Goal: Information Seeking & Learning: Learn about a topic

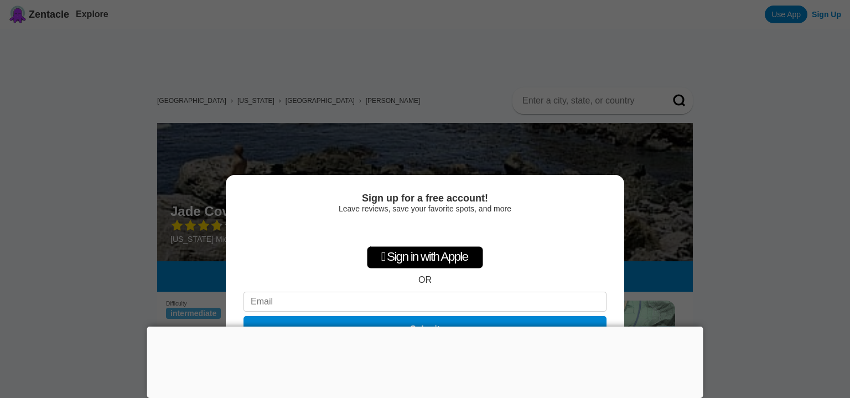
click at [425, 326] on div at bounding box center [425, 326] width 556 height 0
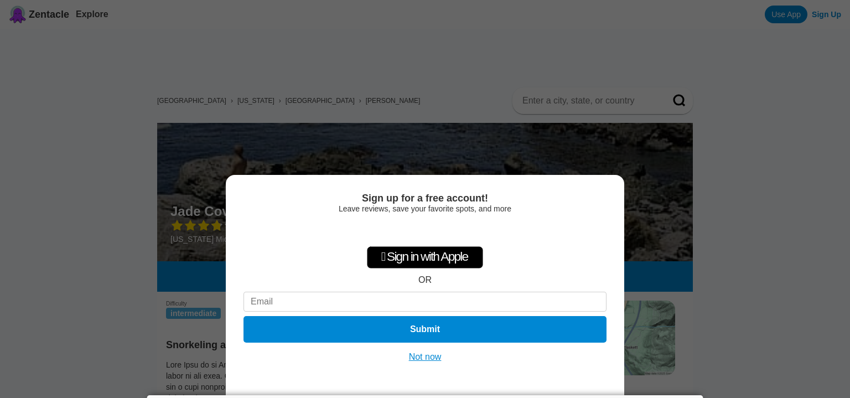
click at [437, 356] on button "Not now" at bounding box center [425, 356] width 39 height 11
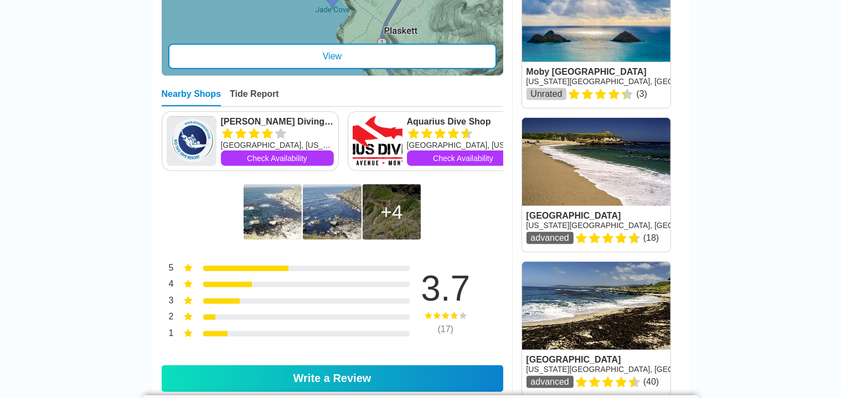
scroll to position [738, 0]
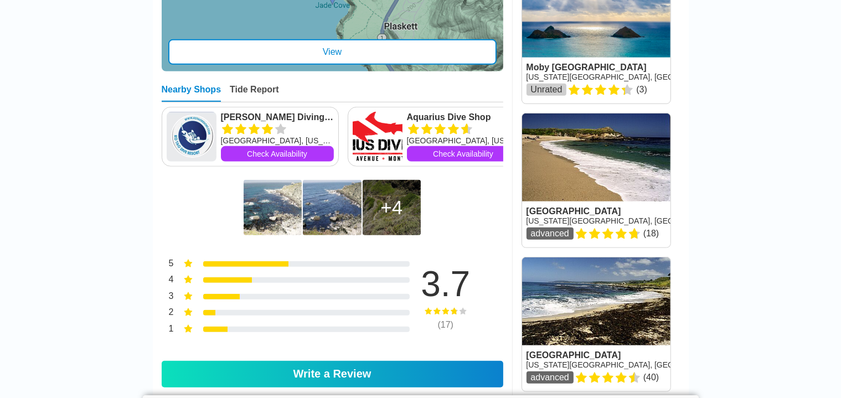
click at [624, 201] on link at bounding box center [596, 180] width 148 height 134
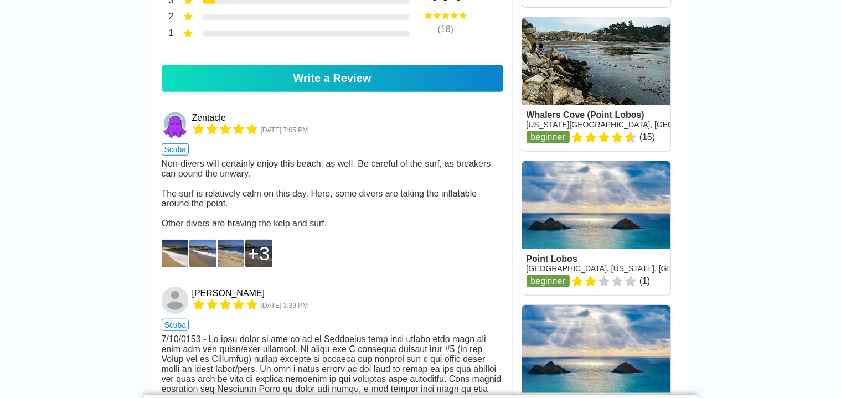
scroll to position [830, 0]
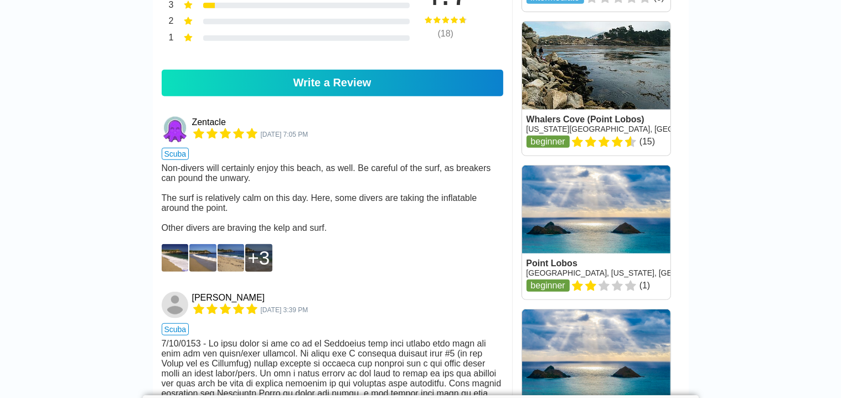
click at [175, 272] on img at bounding box center [175, 258] width 27 height 28
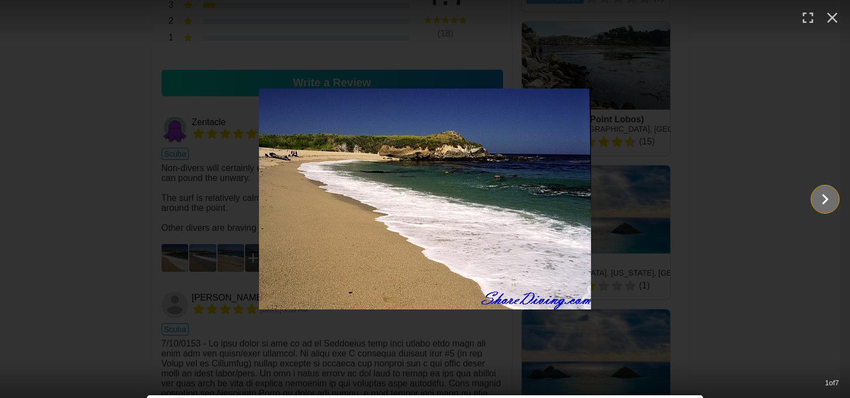
click at [823, 198] on icon "Show slide 2 of 7" at bounding box center [825, 199] width 21 height 27
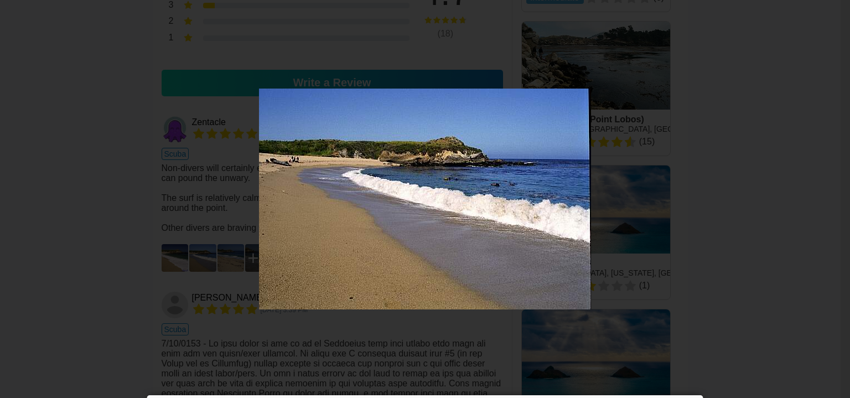
click at [823, 198] on icon "Show slide 3 of 7" at bounding box center [825, 199] width 21 height 27
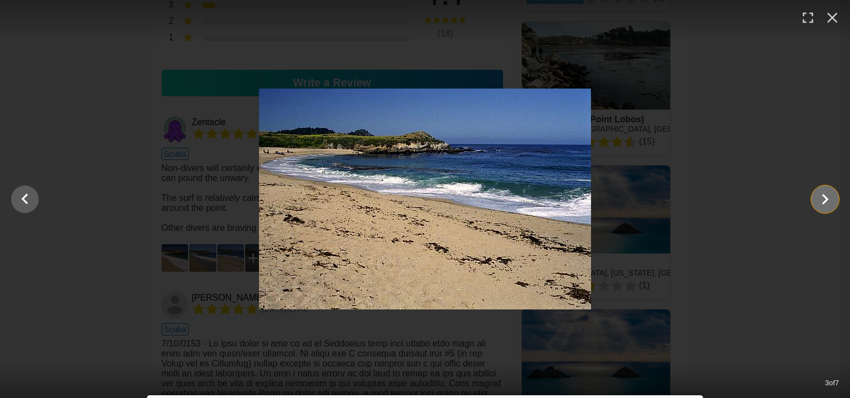
click at [823, 198] on icon "Show slide 4 of 7" at bounding box center [825, 199] width 21 height 27
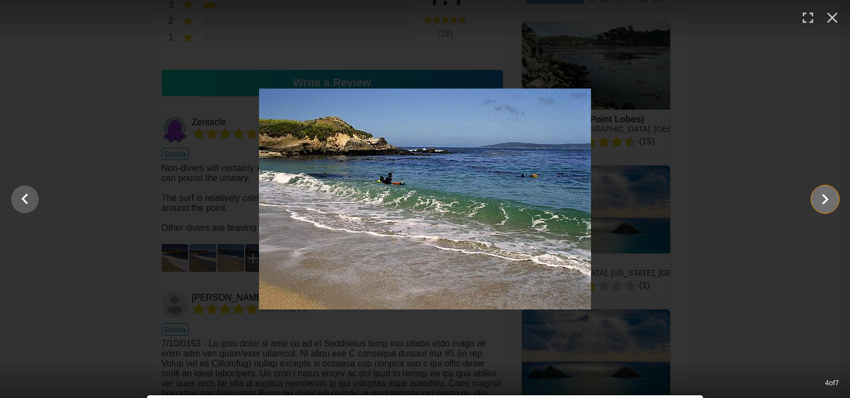
click at [826, 199] on icon "Show slide 5 of 7" at bounding box center [825, 199] width 21 height 27
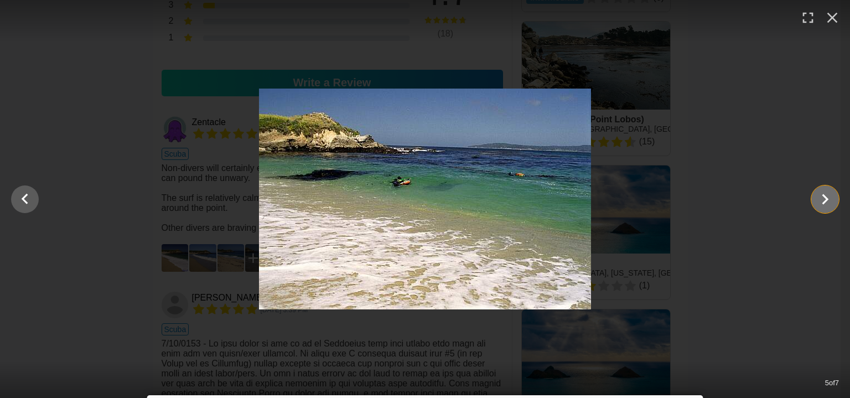
click at [826, 199] on icon "Show slide 6 of 7" at bounding box center [825, 199] width 21 height 27
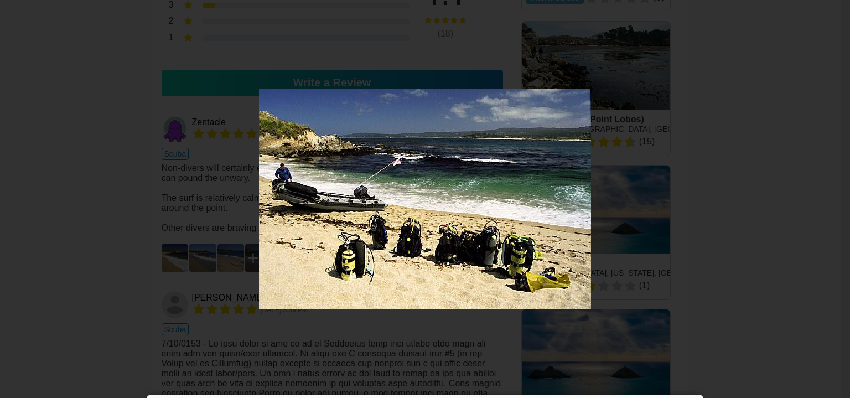
click at [826, 199] on icon "Show slide 7 of 7" at bounding box center [825, 199] width 21 height 27
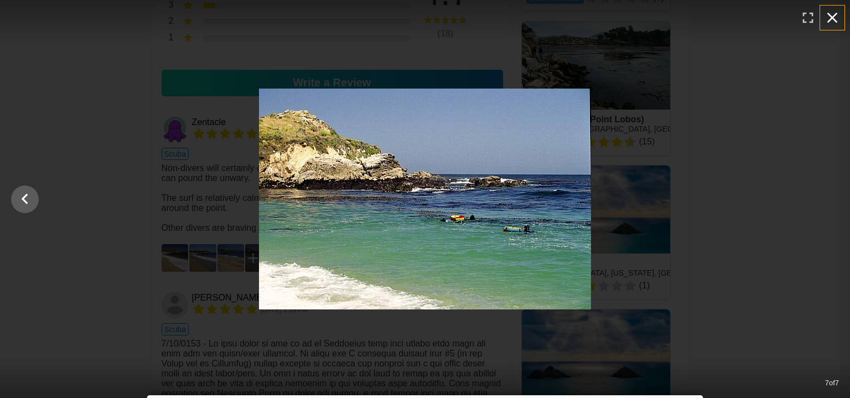
click at [832, 19] on icon "button" at bounding box center [832, 18] width 18 height 18
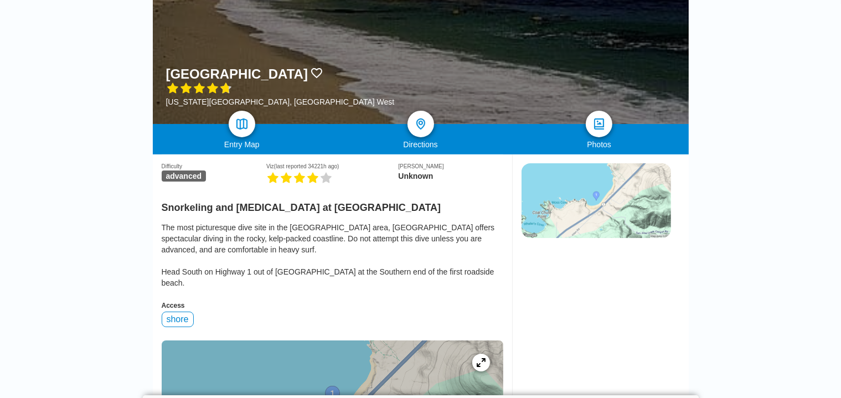
scroll to position [166, 0]
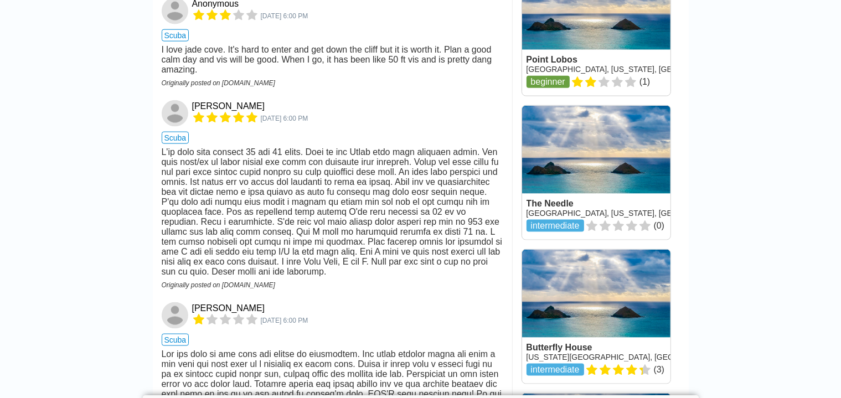
scroll to position [1458, 0]
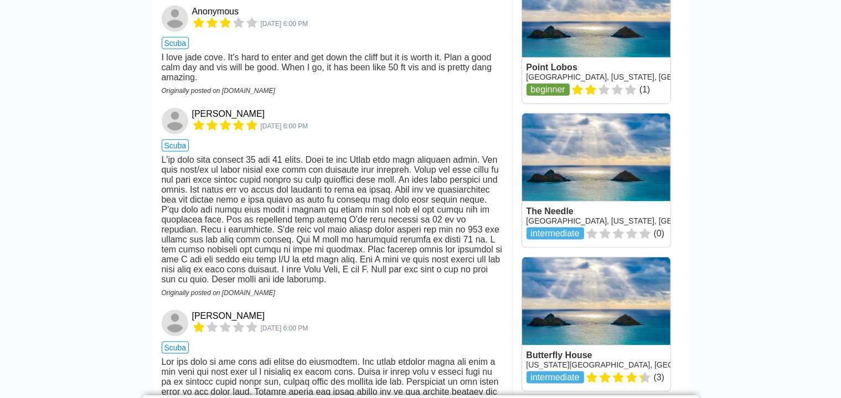
click at [566, 233] on link at bounding box center [596, 180] width 148 height 134
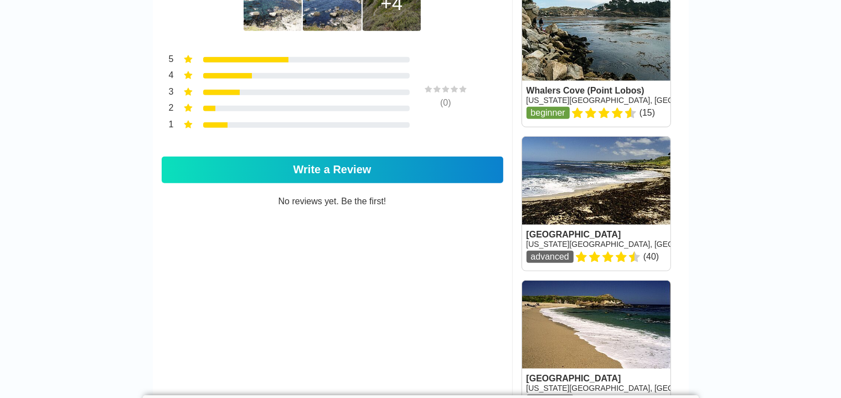
scroll to position [498, 0]
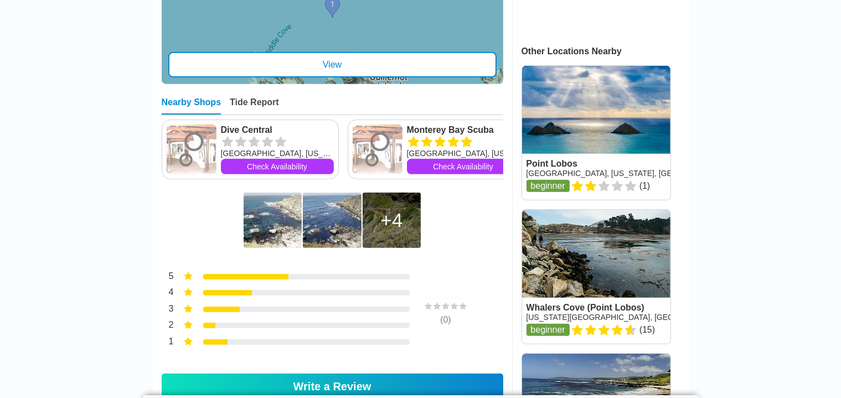
click at [278, 227] on img at bounding box center [272, 220] width 58 height 55
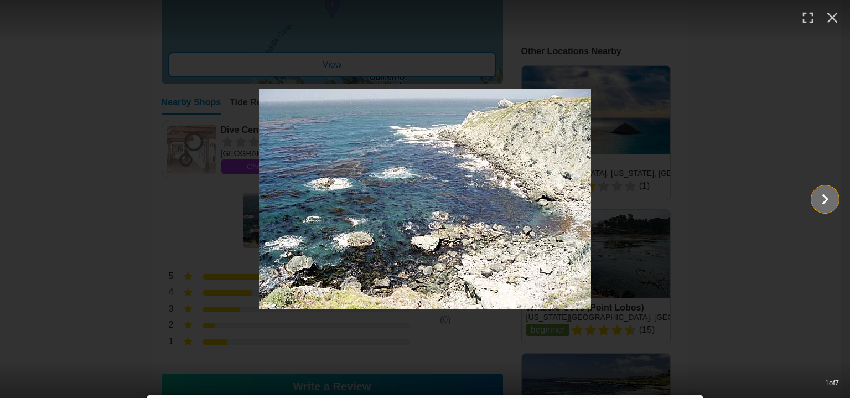
click at [821, 200] on icon "Show slide 2 of 7" at bounding box center [825, 199] width 21 height 27
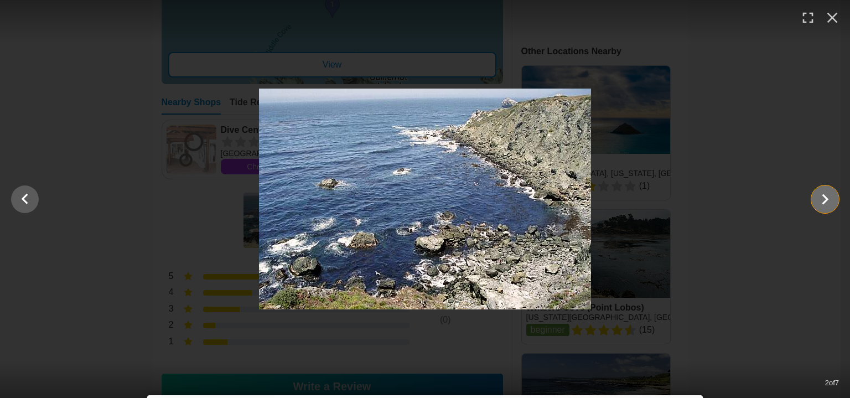
click at [821, 200] on icon "Show slide 3 of 7" at bounding box center [825, 199] width 21 height 27
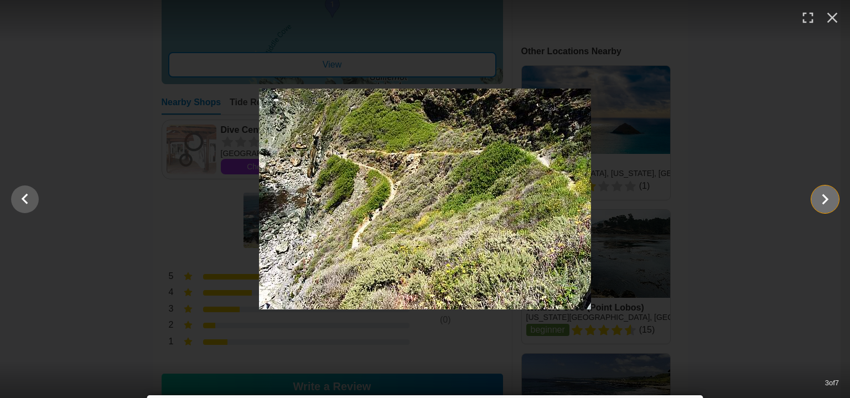
click at [821, 200] on icon "Show slide 4 of 7" at bounding box center [825, 199] width 21 height 27
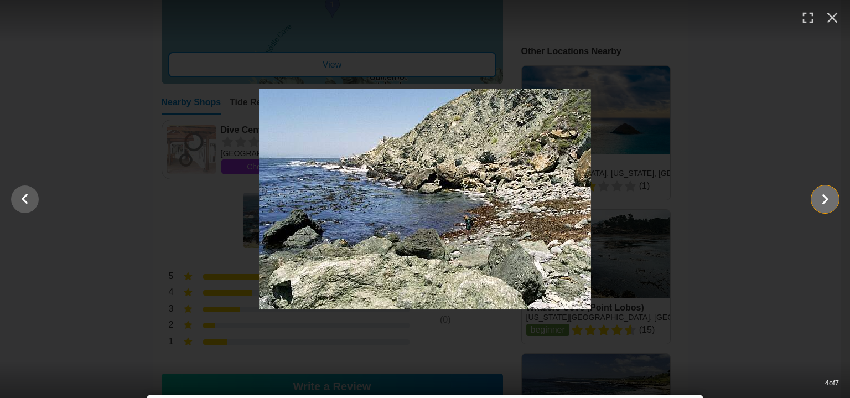
click at [821, 200] on icon "Show slide 5 of 7" at bounding box center [825, 199] width 21 height 27
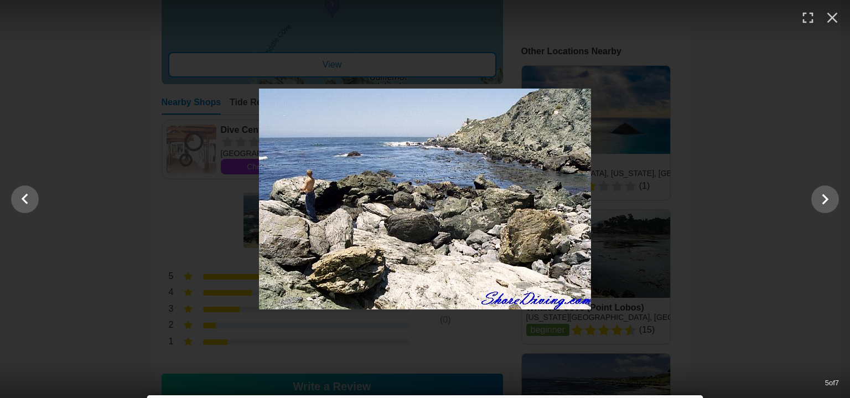
click at [308, 193] on img at bounding box center [425, 199] width 332 height 221
click at [823, 191] on icon "Show slide 6 of 7" at bounding box center [825, 199] width 21 height 27
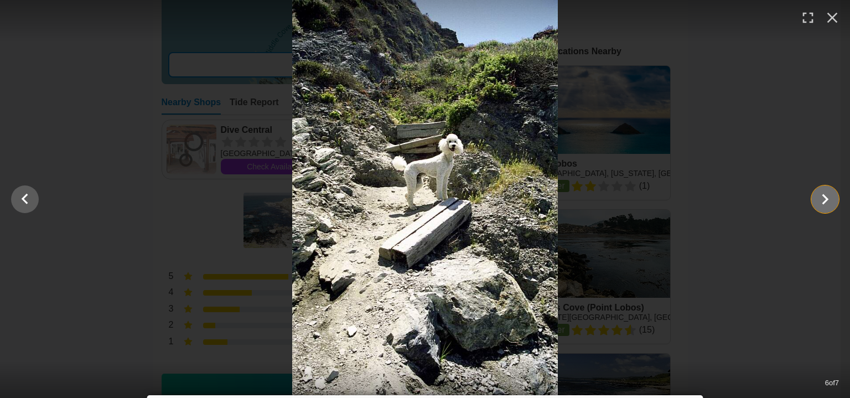
click at [827, 196] on icon "Show slide 7 of 7" at bounding box center [825, 199] width 21 height 27
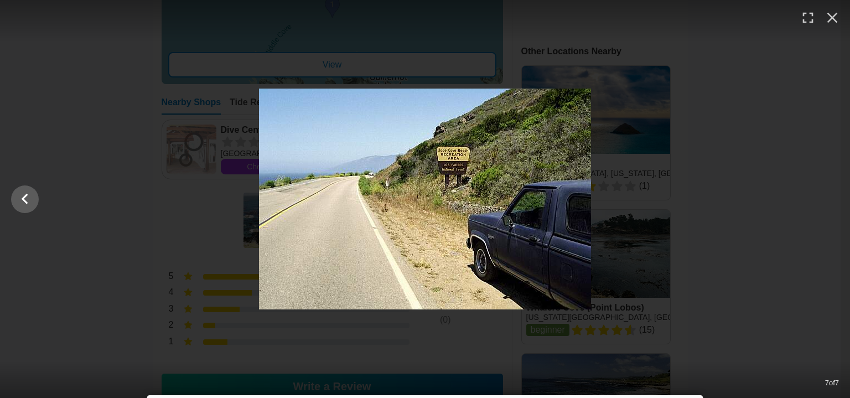
click at [824, 194] on div at bounding box center [425, 199] width 850 height 221
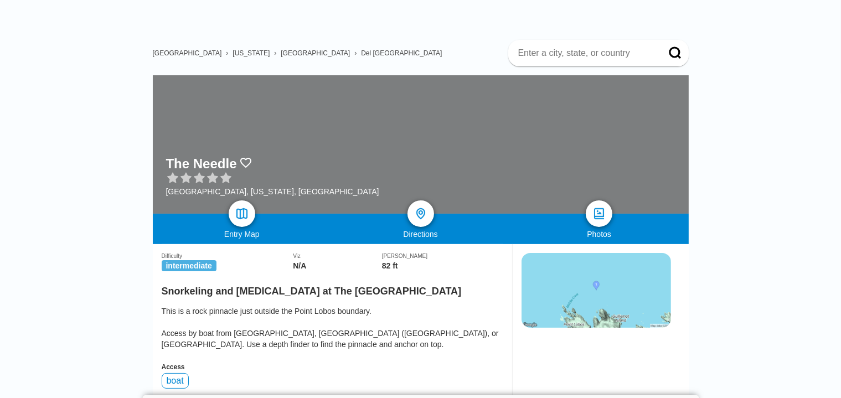
scroll to position [0, 0]
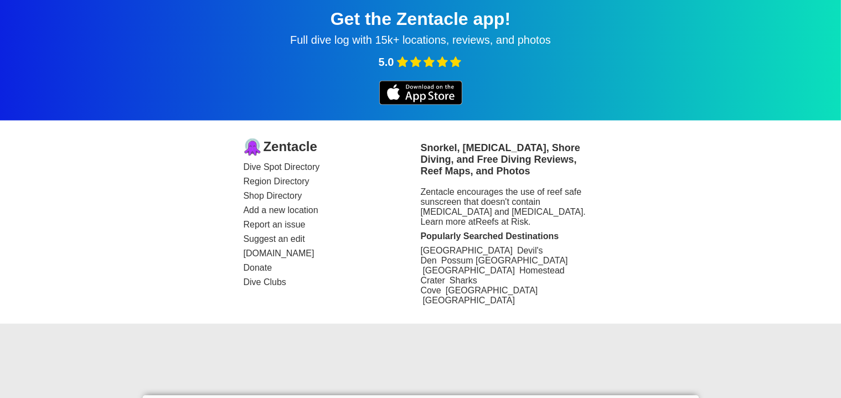
scroll to position [2122, 0]
